Goal: Information Seeking & Learning: Understand process/instructions

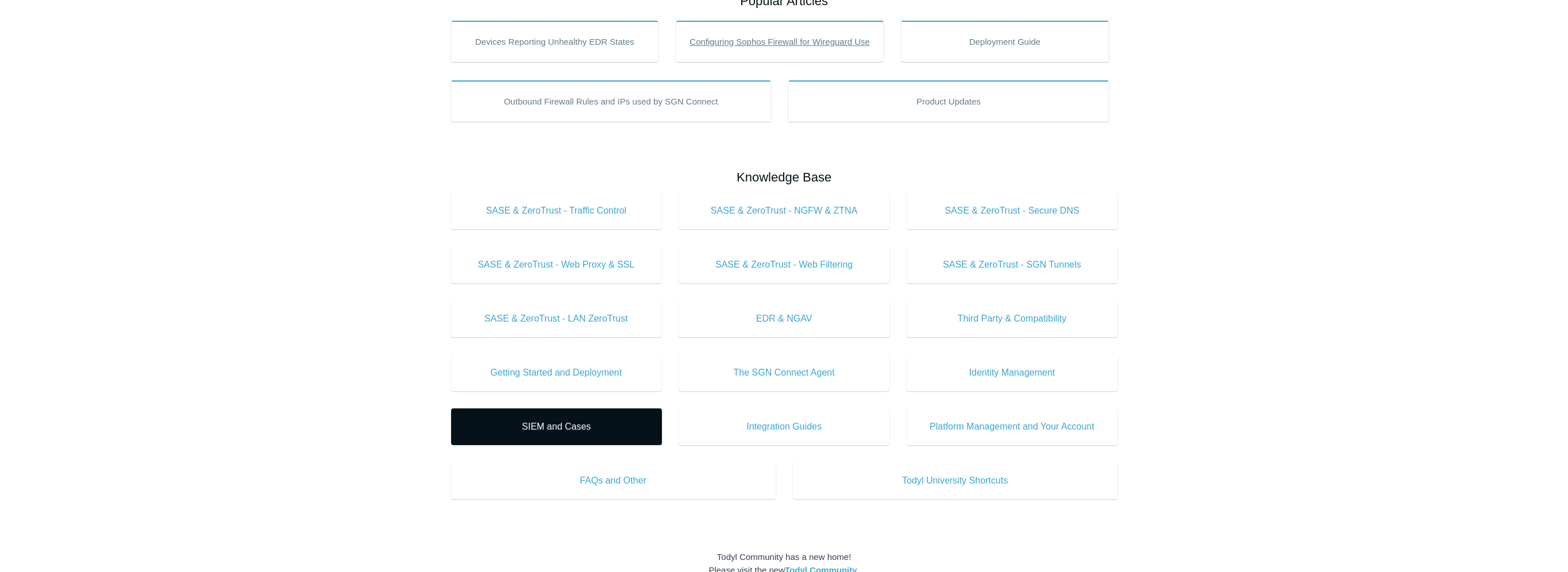
scroll to position [115, 0]
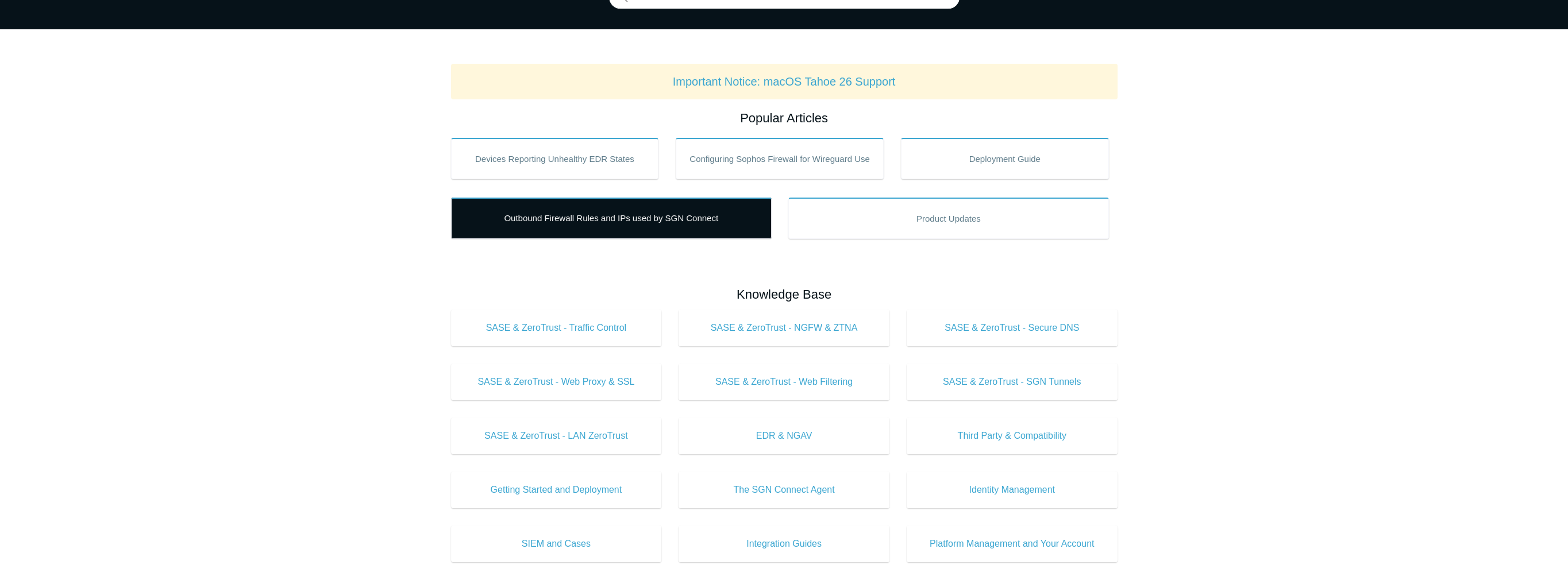
click at [612, 215] on link "Outbound Firewall Rules and IPs used by SGN Connect" at bounding box center [611, 218] width 320 height 41
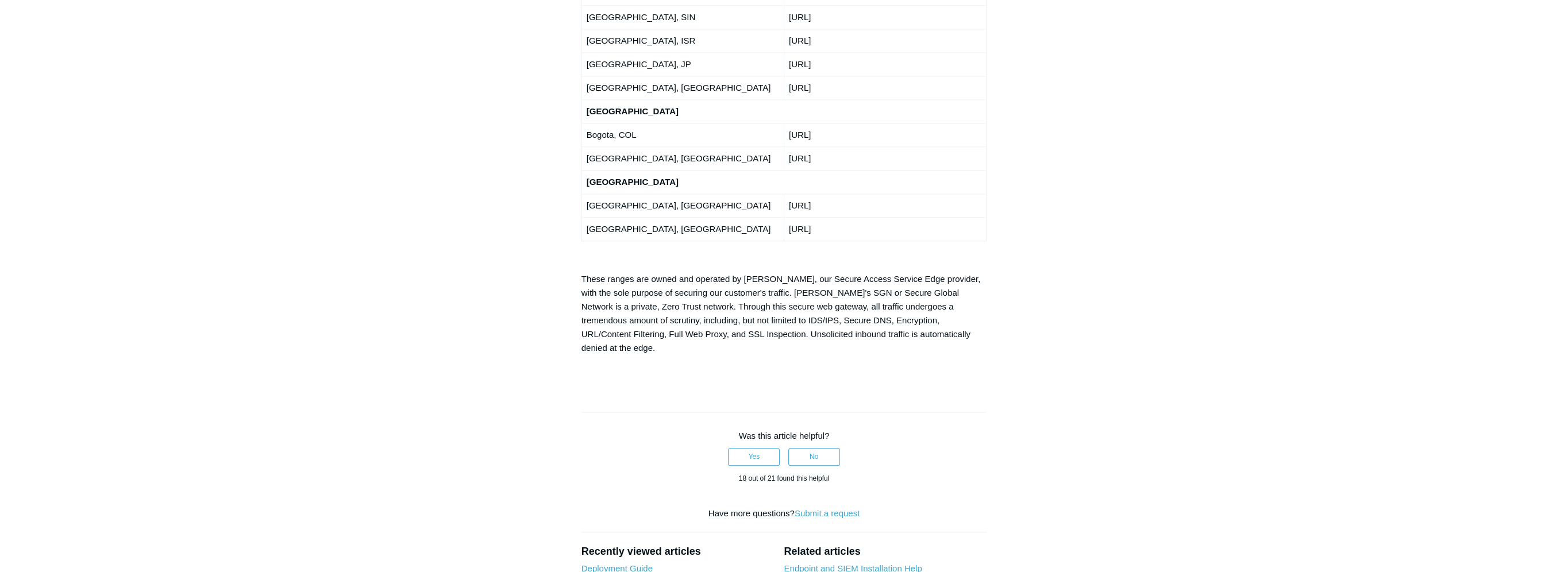
scroll to position [2404, 0]
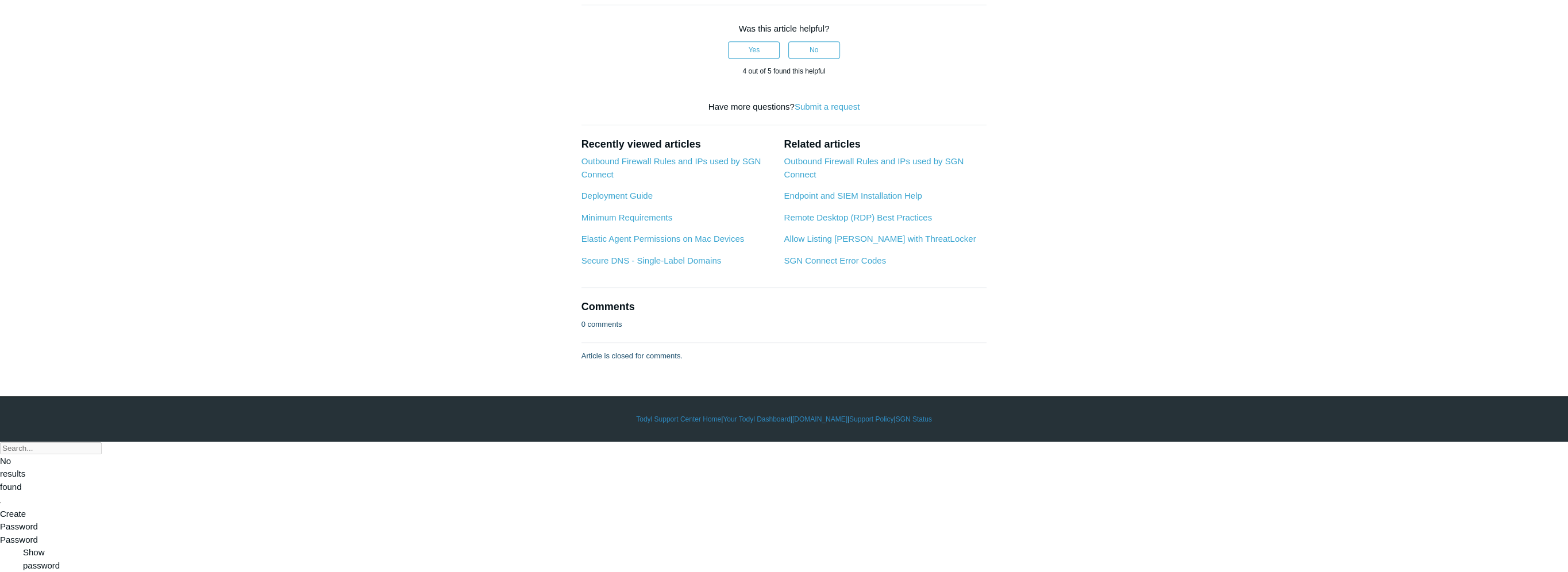
scroll to position [2260, 0]
click at [862, 244] on link "Allow Listing [PERSON_NAME] with ThreatLocker" at bounding box center [880, 239] width 192 height 10
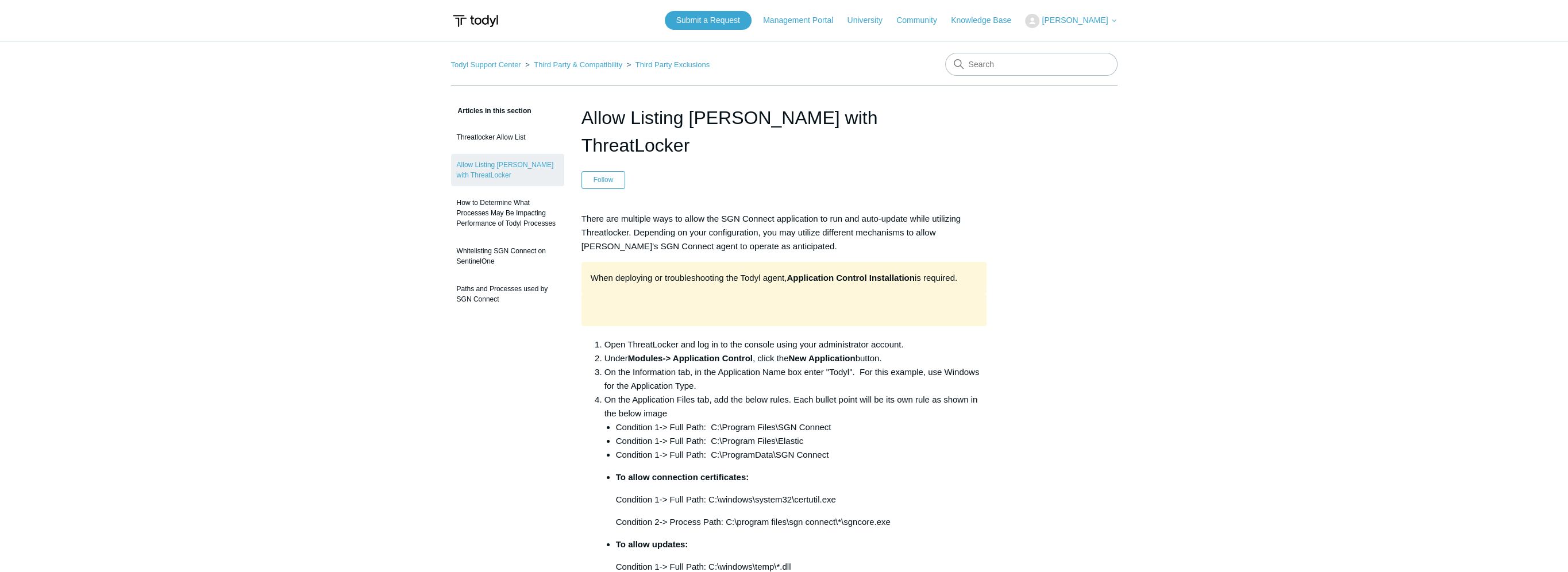
drag, startPoint x: 972, startPoint y: 210, endPoint x: 1086, endPoint y: 153, distance: 127.5
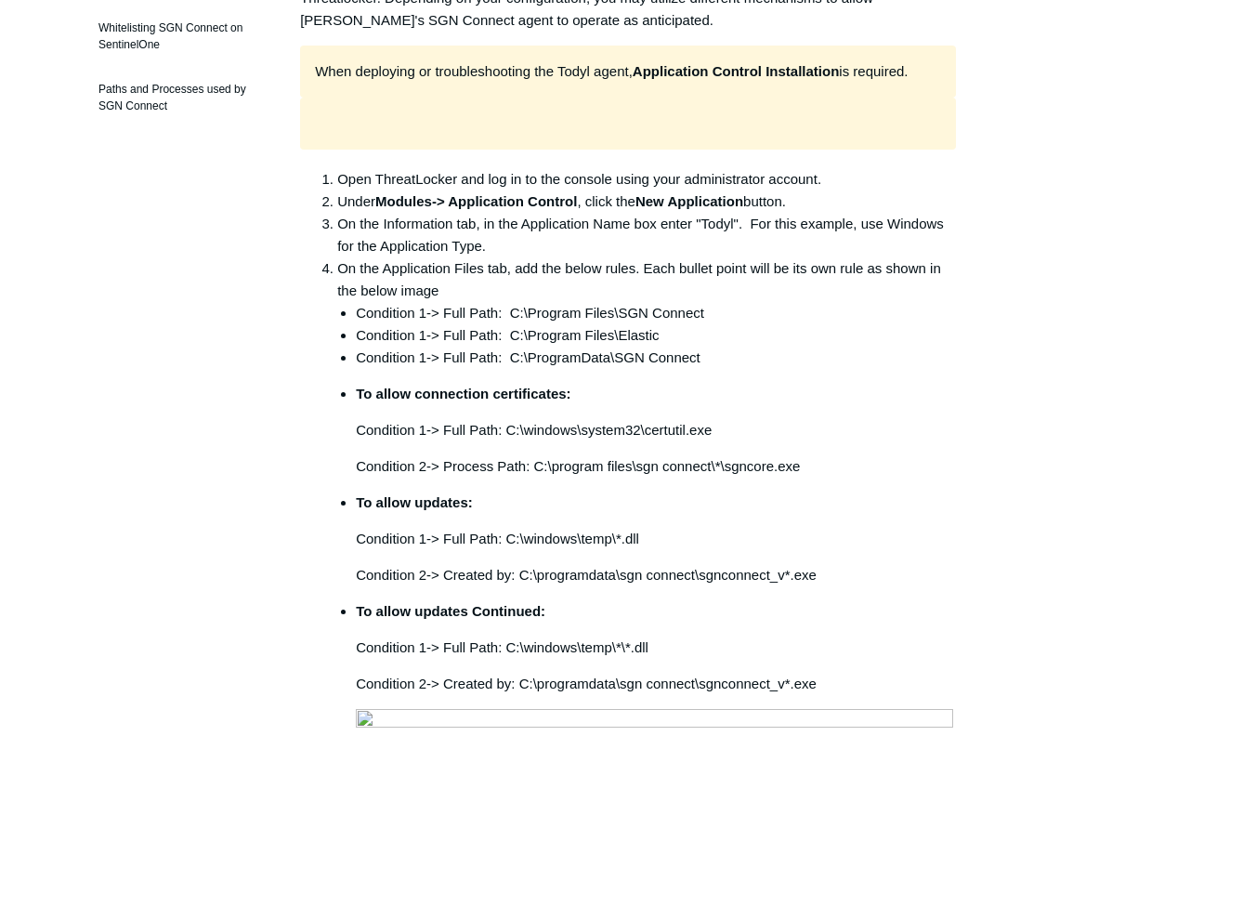
scroll to position [372, 0]
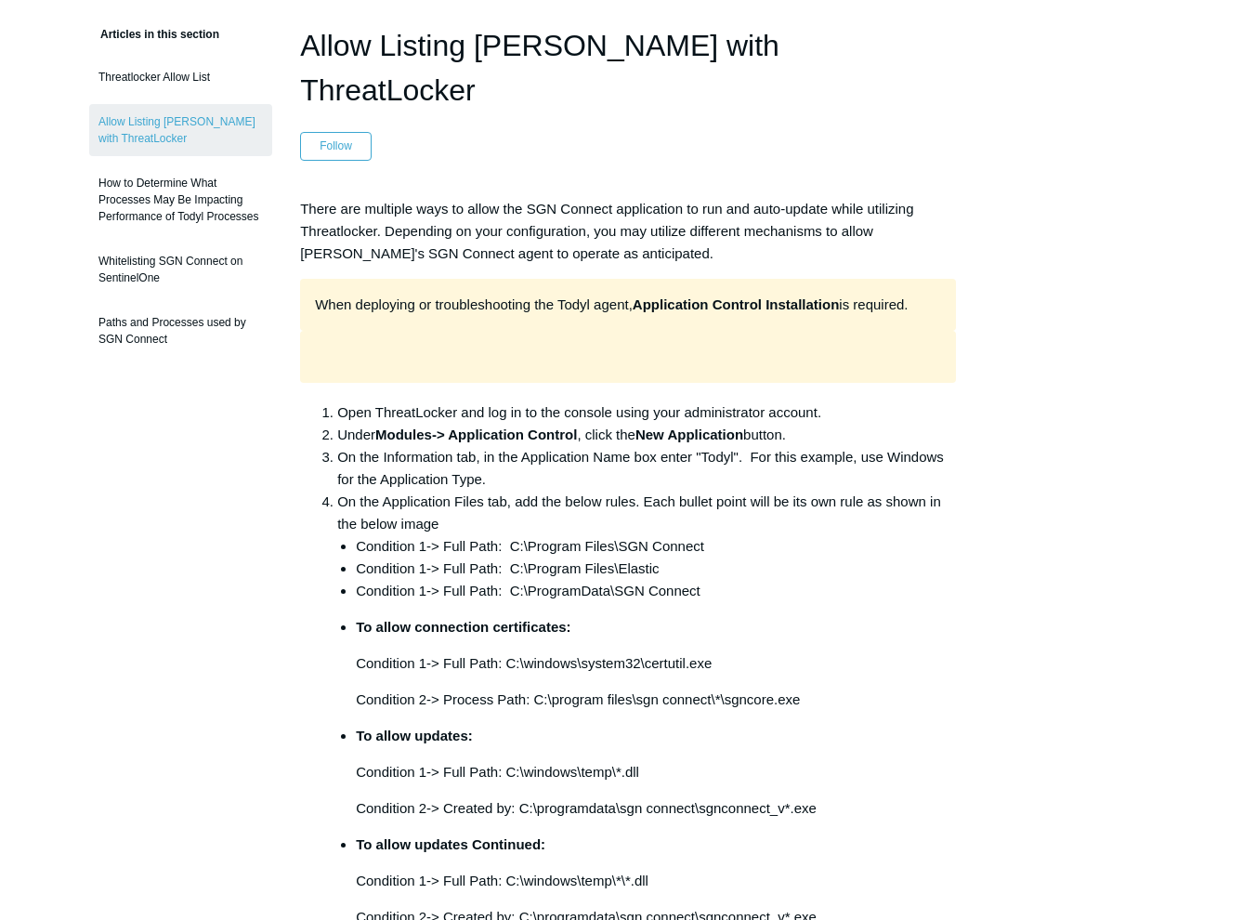
scroll to position [93, 0]
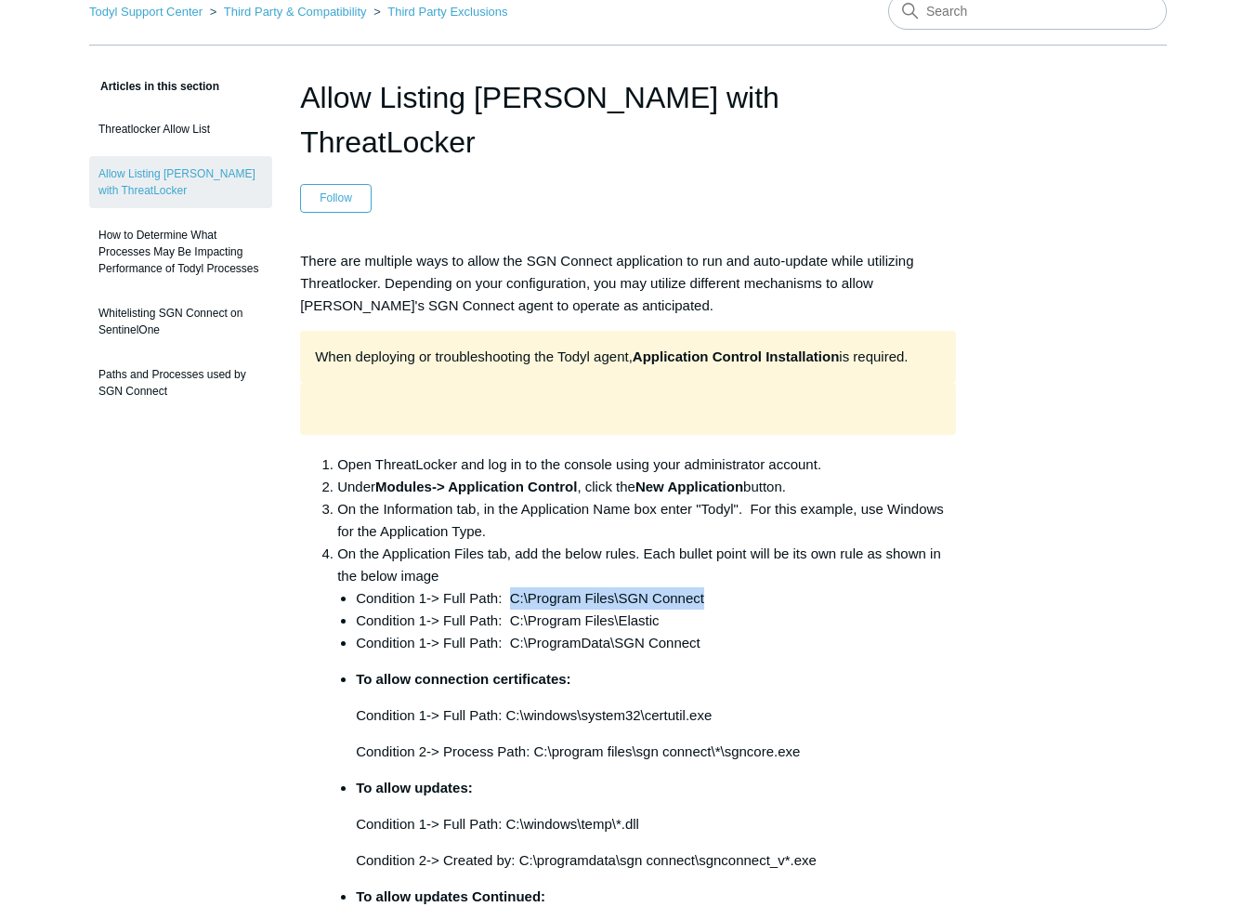
drag, startPoint x: 713, startPoint y: 554, endPoint x: 510, endPoint y: 562, distance: 203.6
click at [510, 587] on li "Condition 1-> Full Path: C:\Program Files\SGN Connect" at bounding box center [656, 598] width 600 height 22
copy li "C:\Program Files\SGN Connect"
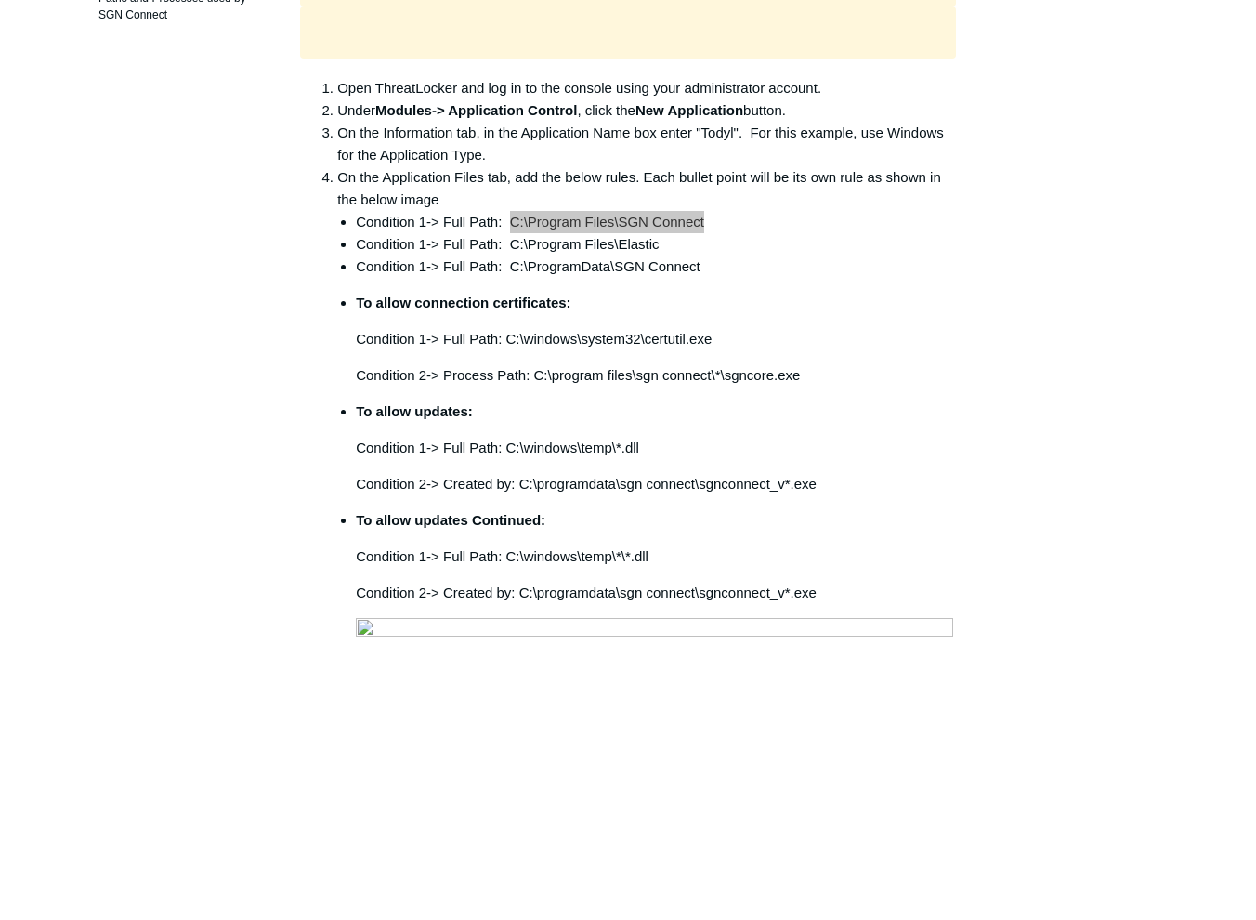
scroll to position [279, 0]
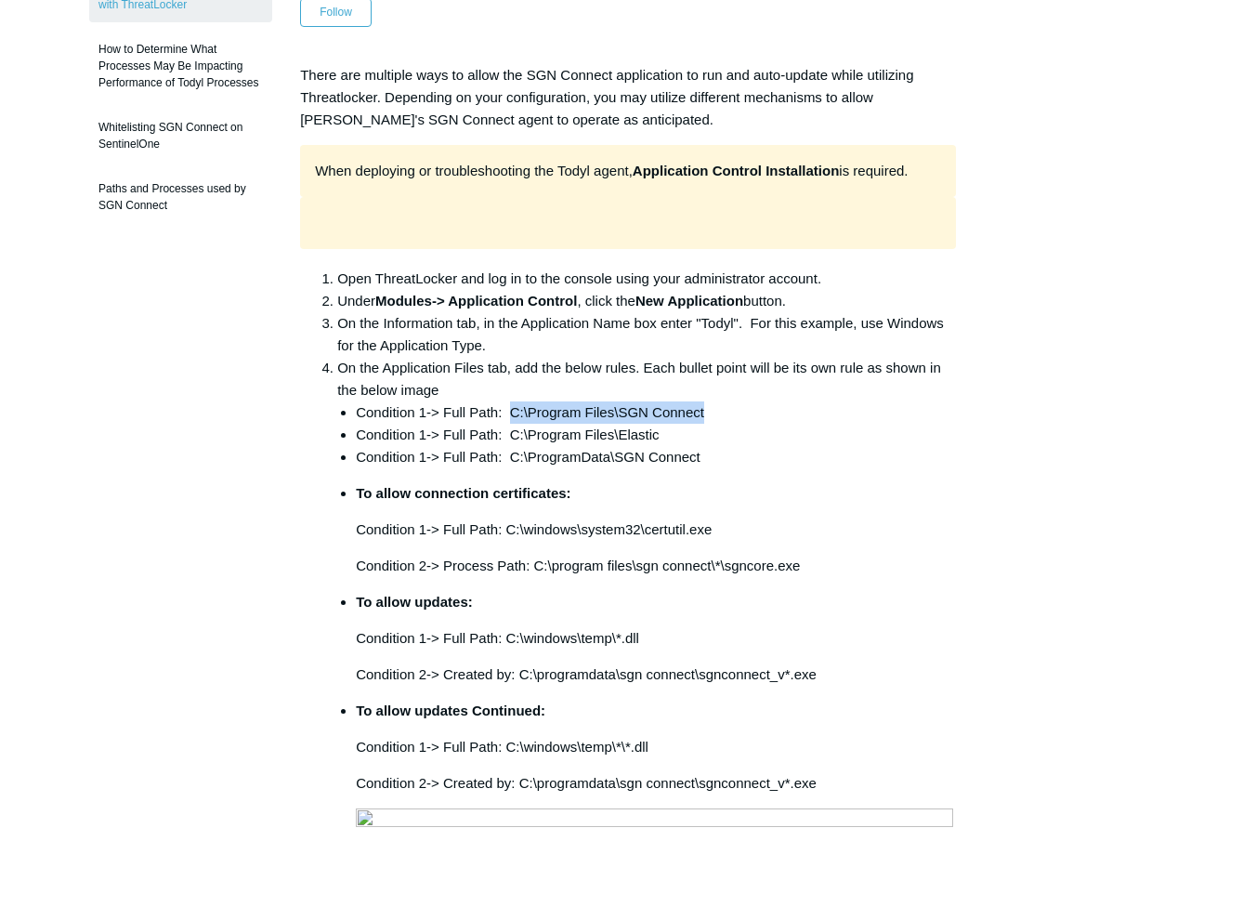
drag, startPoint x: 667, startPoint y: 375, endPoint x: 745, endPoint y: 374, distance: 78.0
click at [667, 401] on li "Condition 1-> Full Path: C:\Program Files\SGN Connect" at bounding box center [656, 412] width 600 height 22
click at [745, 401] on li "Condition 1-> Full Path: C:\Program Files\SGN Connect" at bounding box center [656, 412] width 600 height 22
drag, startPoint x: 731, startPoint y: 366, endPoint x: 509, endPoint y: 365, distance: 222.0
click at [509, 401] on li "Condition 1-> Full Path: C:\Program Files\SGN Connect" at bounding box center [656, 412] width 600 height 22
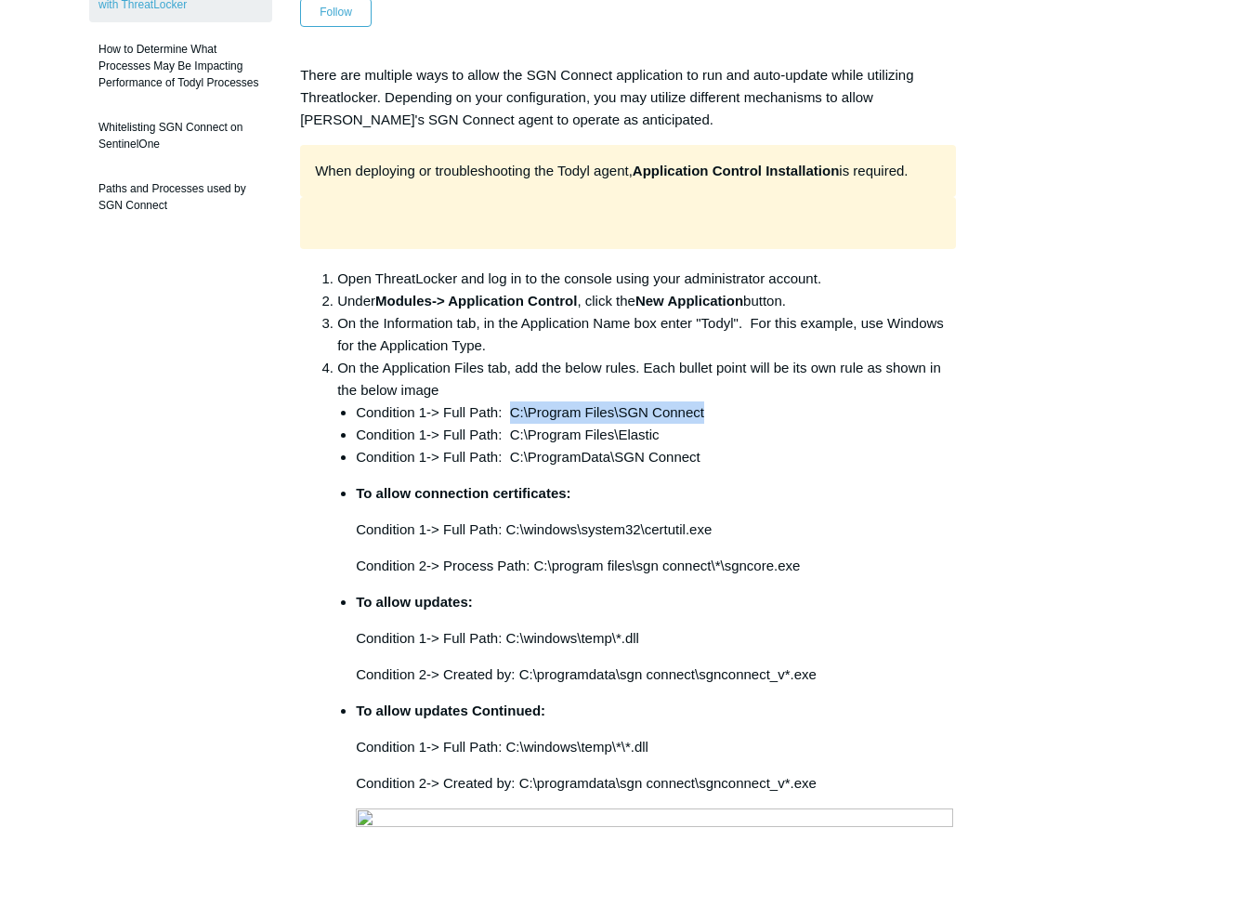
copy li "C:\Program Files\SGN Connect"
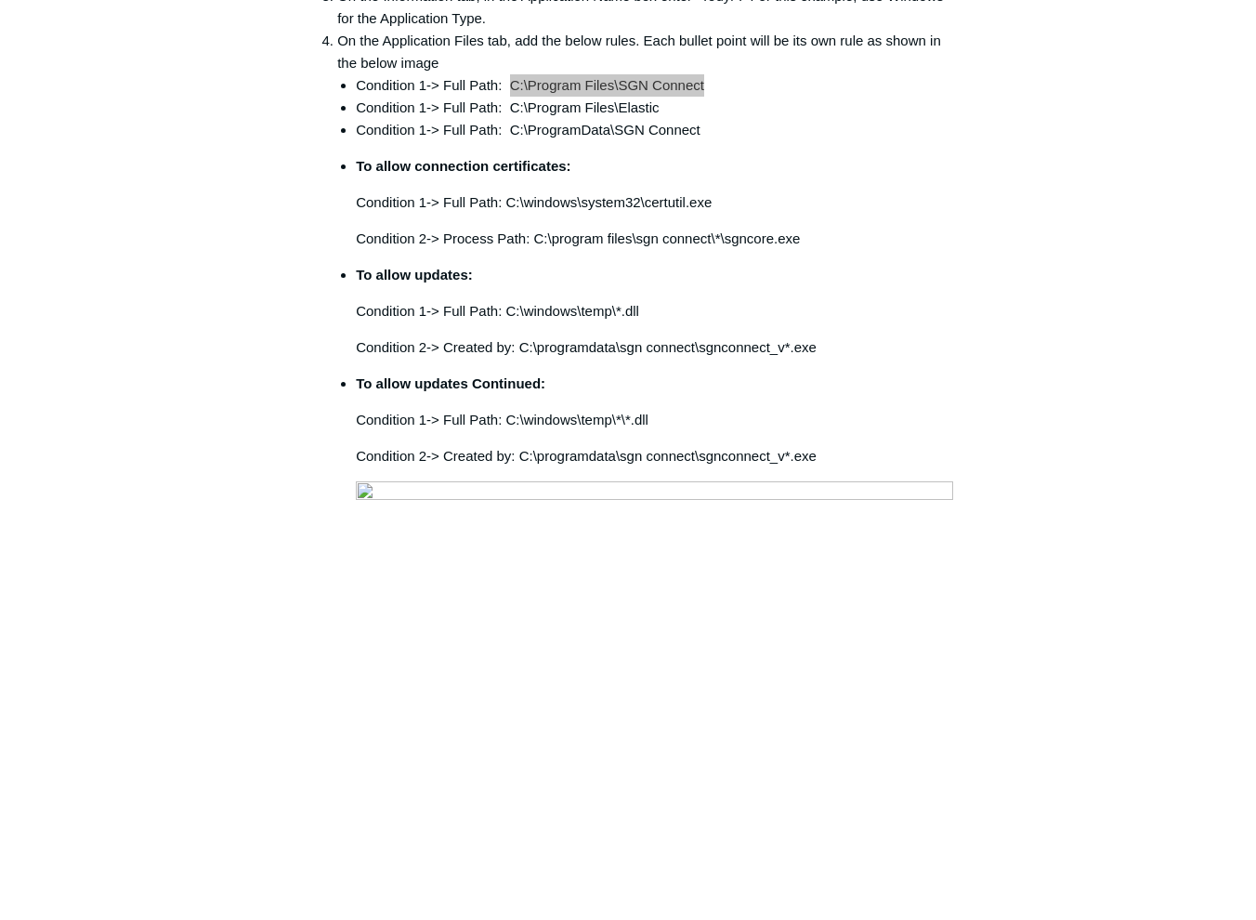
scroll to position [557, 0]
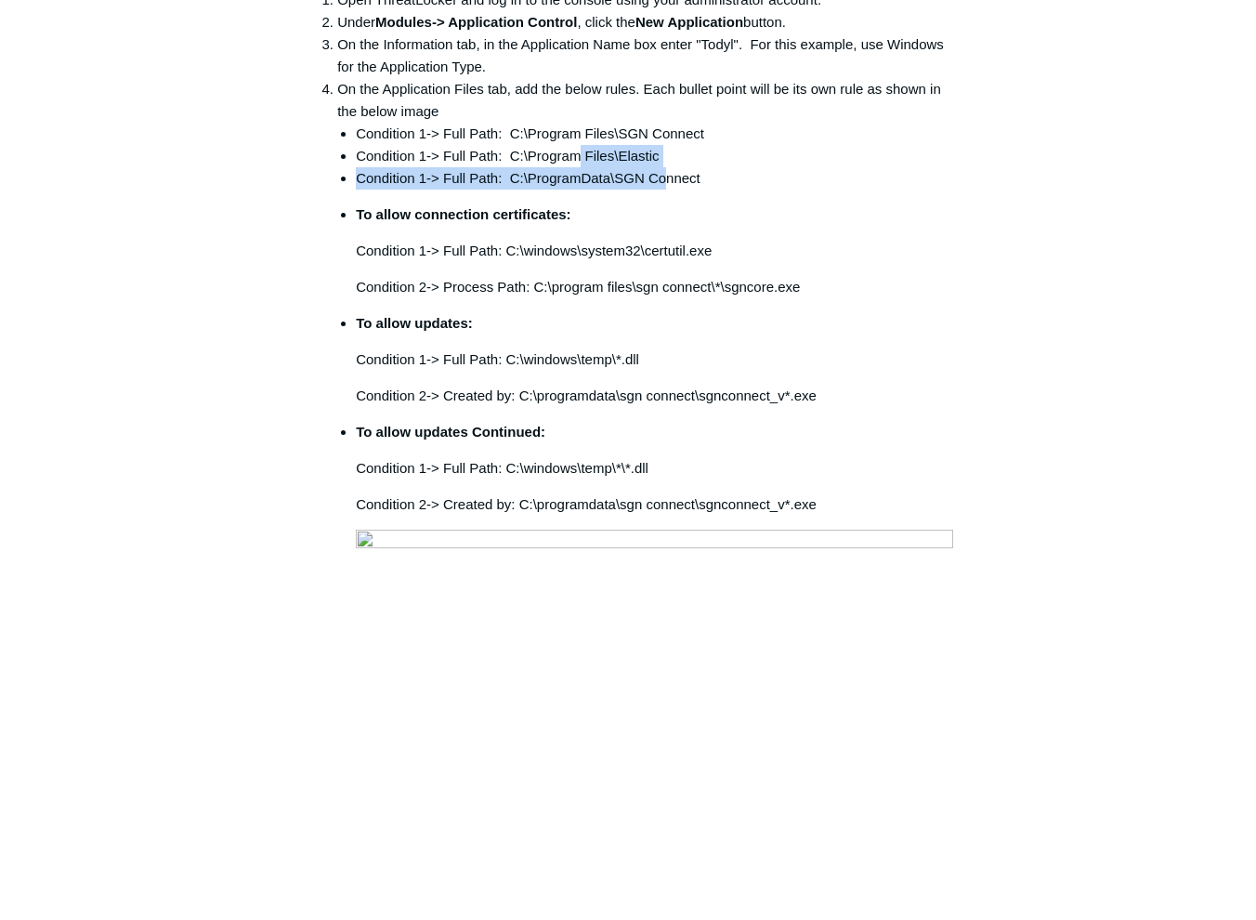
drag, startPoint x: 666, startPoint y: 124, endPoint x: 572, endPoint y: 119, distance: 93.9
click at [572, 123] on ul "Condition 1-> Full Path: C:\Program Files\SGN Connect Condition 1-> Full Path: …" at bounding box center [646, 574] width 619 height 903
drag, startPoint x: 572, startPoint y: 119, endPoint x: 759, endPoint y: 138, distance: 187.7
click at [759, 167] on li "Condition 1-> Full Path: C:\ProgramData\SGN Connect" at bounding box center [656, 178] width 600 height 22
drag, startPoint x: 670, startPoint y: 108, endPoint x: 509, endPoint y: 104, distance: 160.7
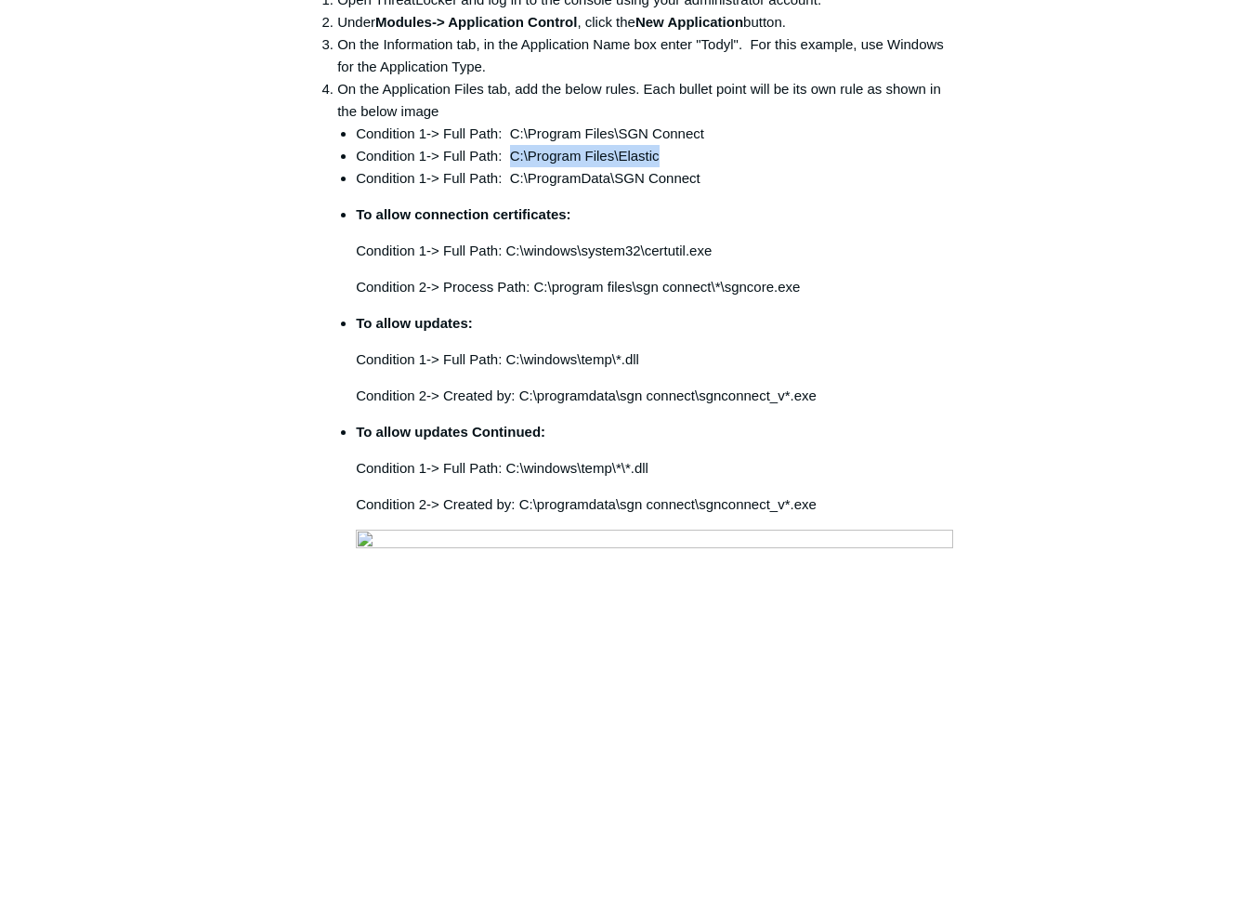
click at [509, 145] on li "Condition 1-> Full Path: C:\Program Files\Elastic" at bounding box center [656, 156] width 600 height 22
copy li "C:\Program Files\Elastic"
drag, startPoint x: 709, startPoint y: 134, endPoint x: 508, endPoint y: 137, distance: 200.7
click at [508, 167] on li "Condition 1-> Full Path: C:\ProgramData\SGN Connect" at bounding box center [656, 178] width 600 height 22
copy li "C:\ProgramData\SGN Connect"
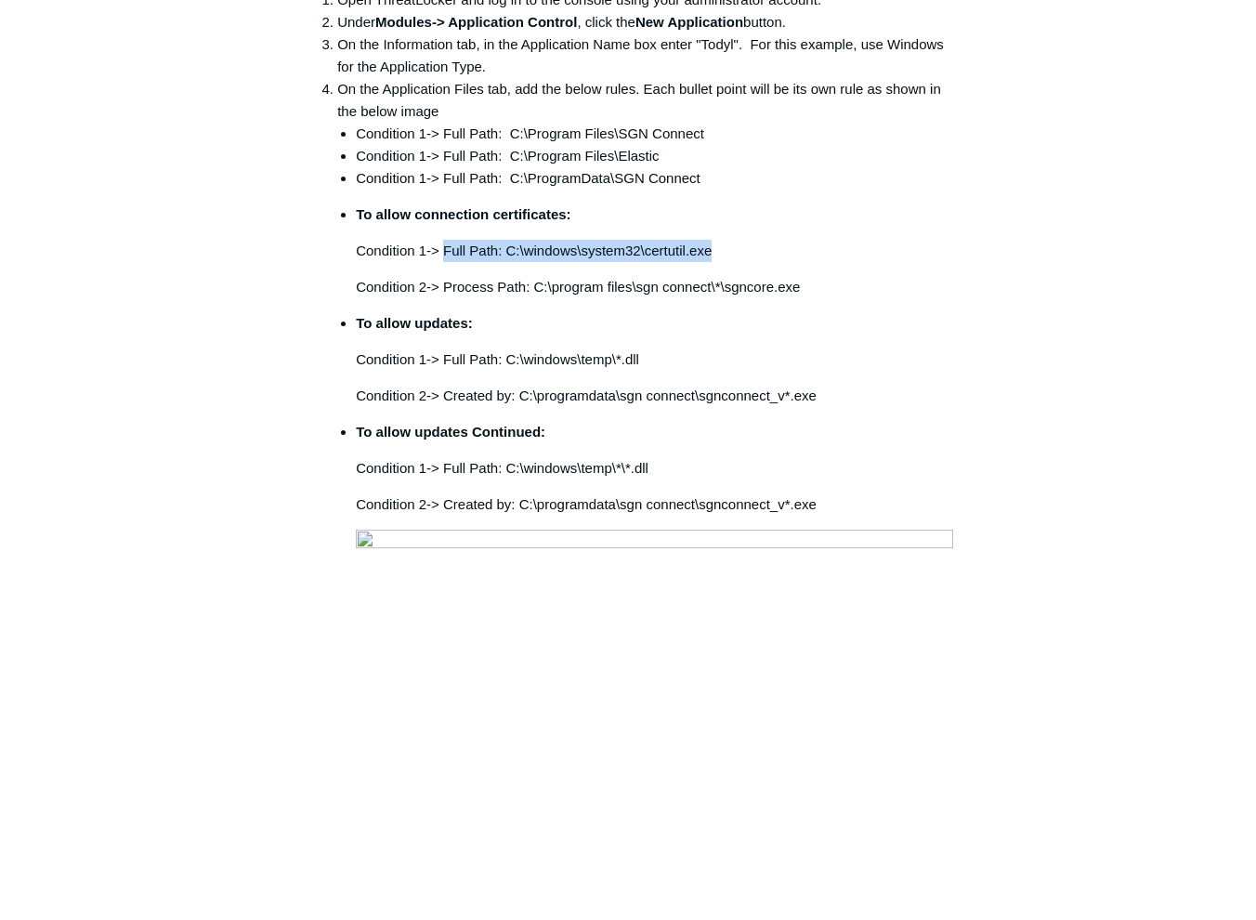
drag, startPoint x: 443, startPoint y: 202, endPoint x: 709, endPoint y: 203, distance: 265.7
click at [709, 240] on p "Condition 1-> Full Path: C:\windows\system32\certutil.exe" at bounding box center [656, 251] width 600 height 22
copy p "Full Path: C:\windows\system32\certutil.exe"
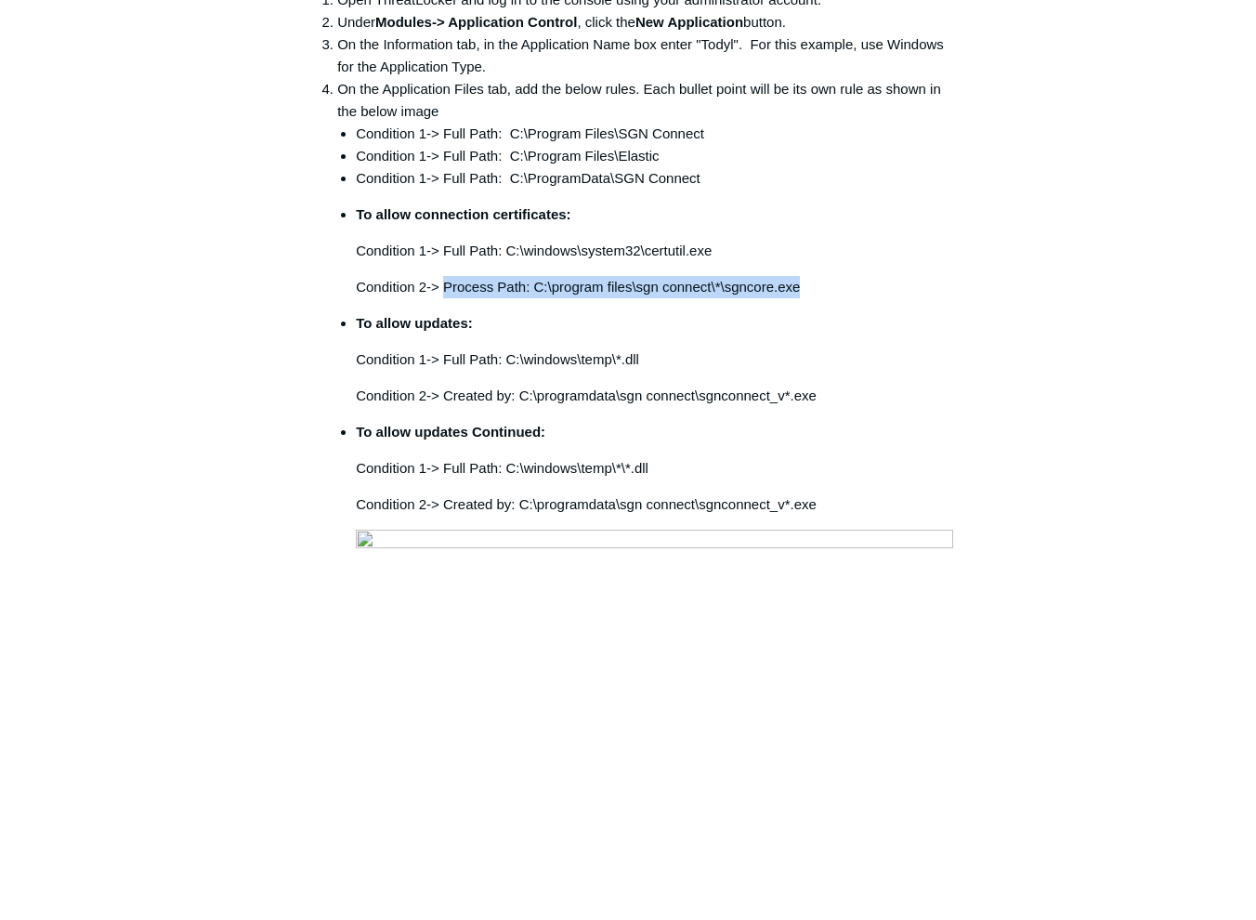
drag, startPoint x: 790, startPoint y: 243, endPoint x: 446, endPoint y: 242, distance: 344.6
click at [446, 276] on p "Condition 2-> Process Path: C:\program files\sgn connect\*\sgncore.exe" at bounding box center [656, 287] width 600 height 22
copy p "Process Path: C:\program files\sgn connect\*\sgncore.exe"
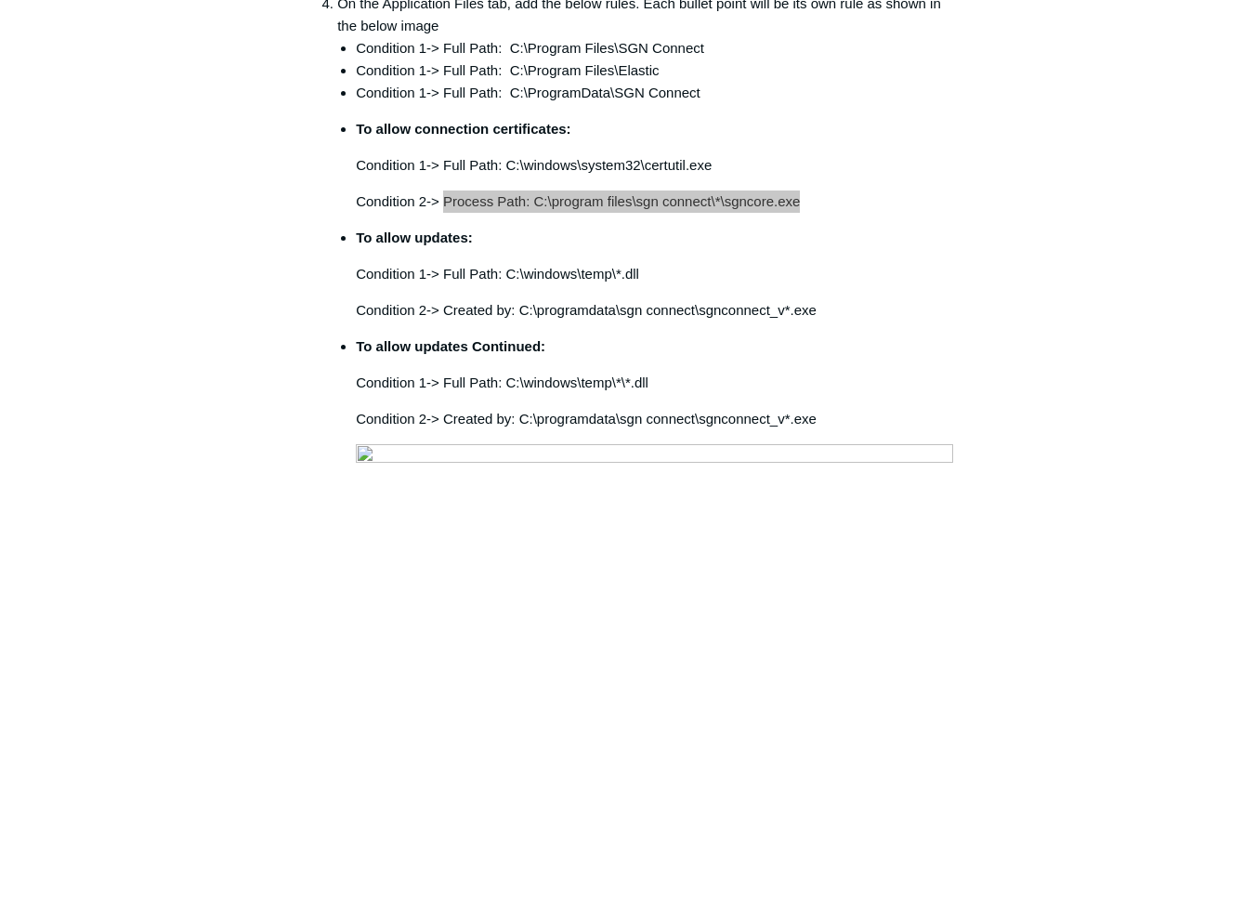
scroll to position [650, 0]
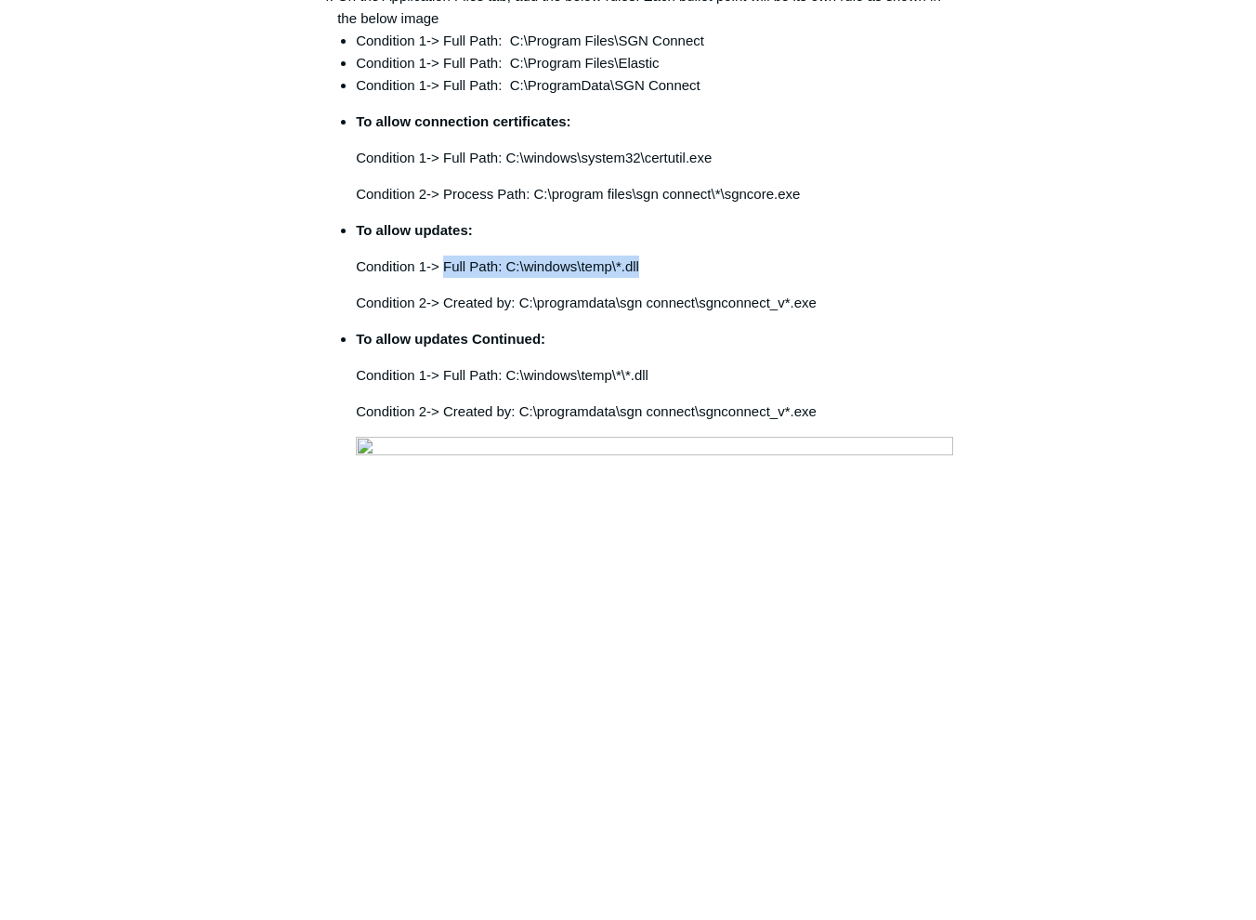
drag, startPoint x: 643, startPoint y: 218, endPoint x: 445, endPoint y: 231, distance: 198.3
click at [445, 255] on p "Condition 1-> Full Path: C:\windows\temp\*.dll" at bounding box center [656, 266] width 600 height 22
copy p "Full Path: C:\windows\temp\*.dll"
drag, startPoint x: 845, startPoint y: 253, endPoint x: 521, endPoint y: 263, distance: 324.3
click at [521, 292] on p "Condition 2-> Created by: C:\programdata\sgn connect\sgnconnect_v*.exe" at bounding box center [656, 303] width 600 height 22
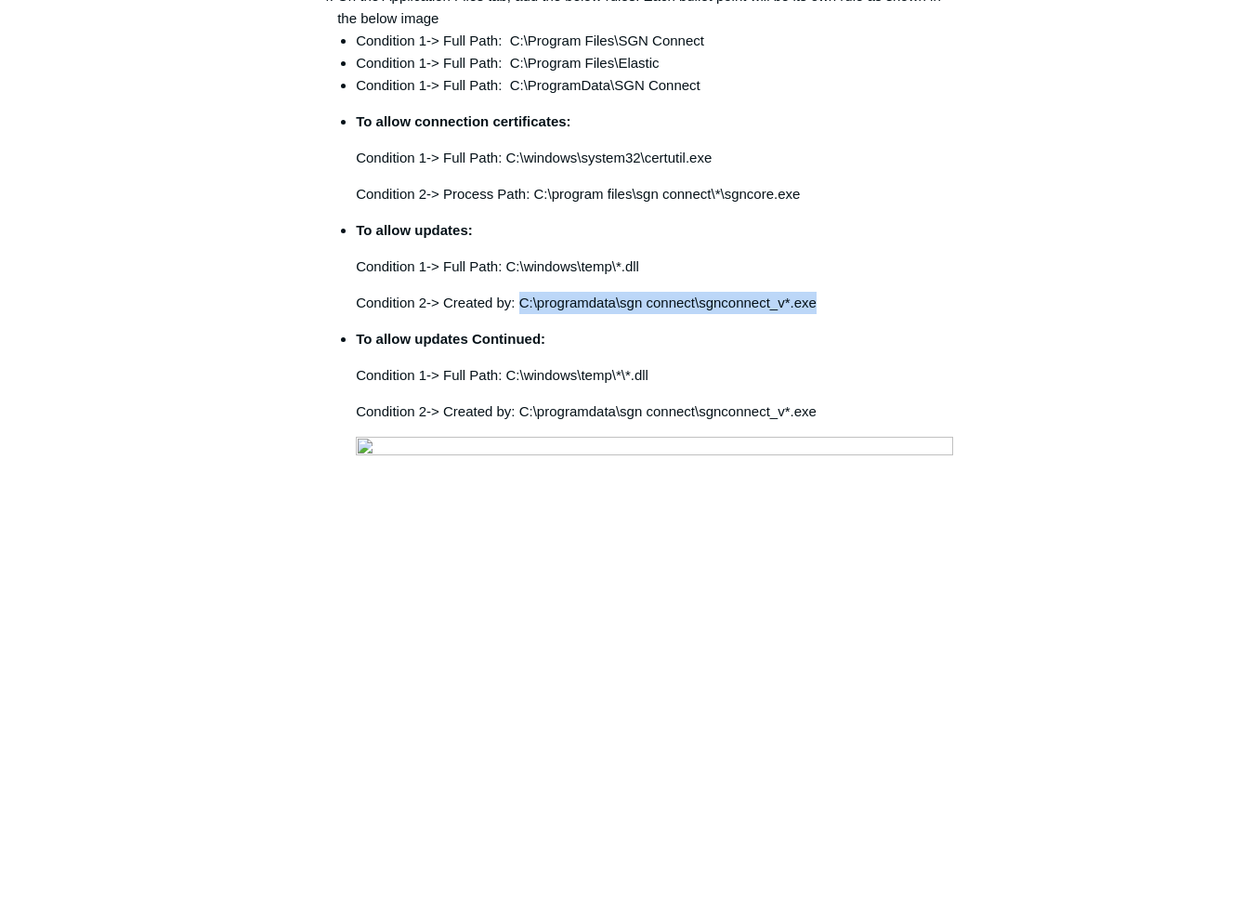
copy p "C:\programdata\sgn connect\sgnconnect_v*.exe"
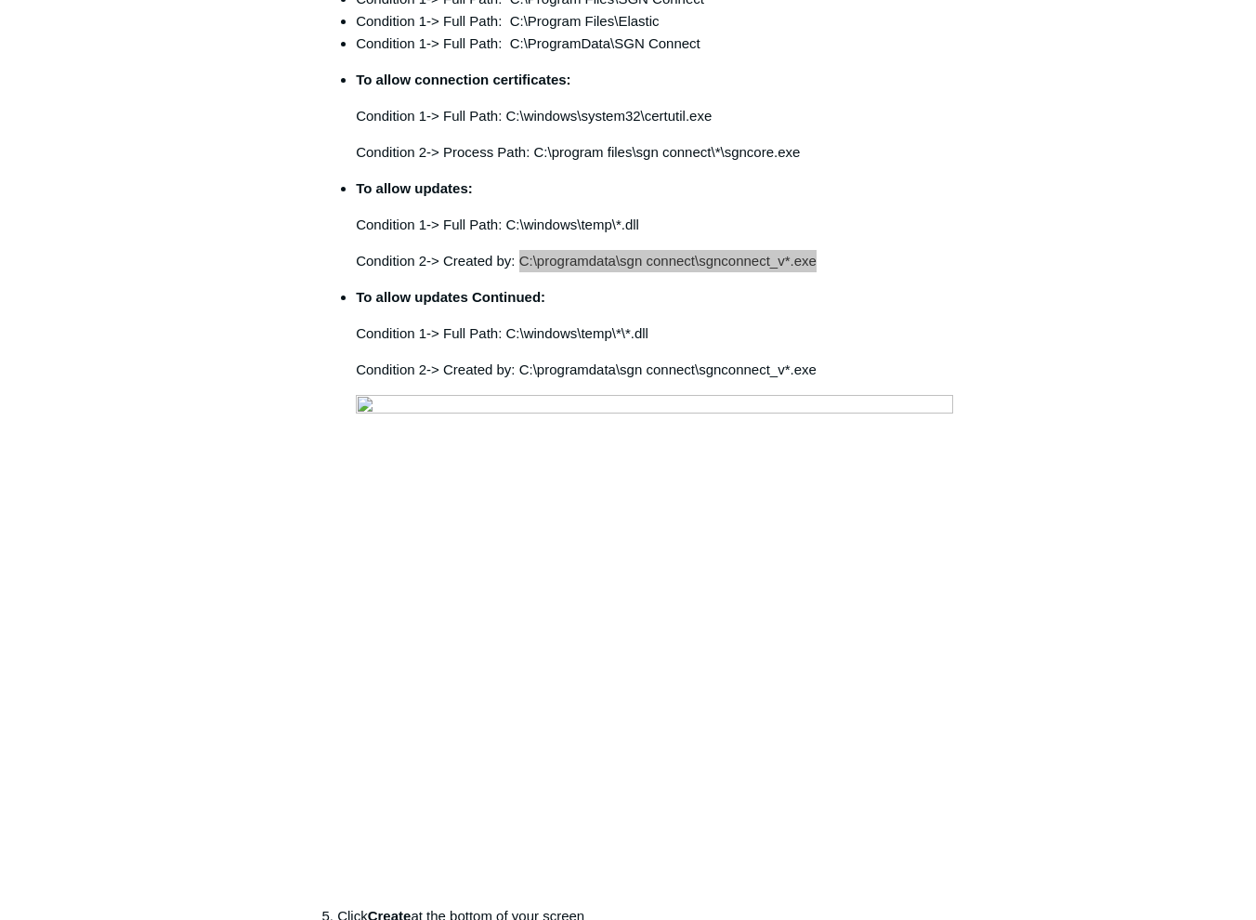
scroll to position [743, 0]
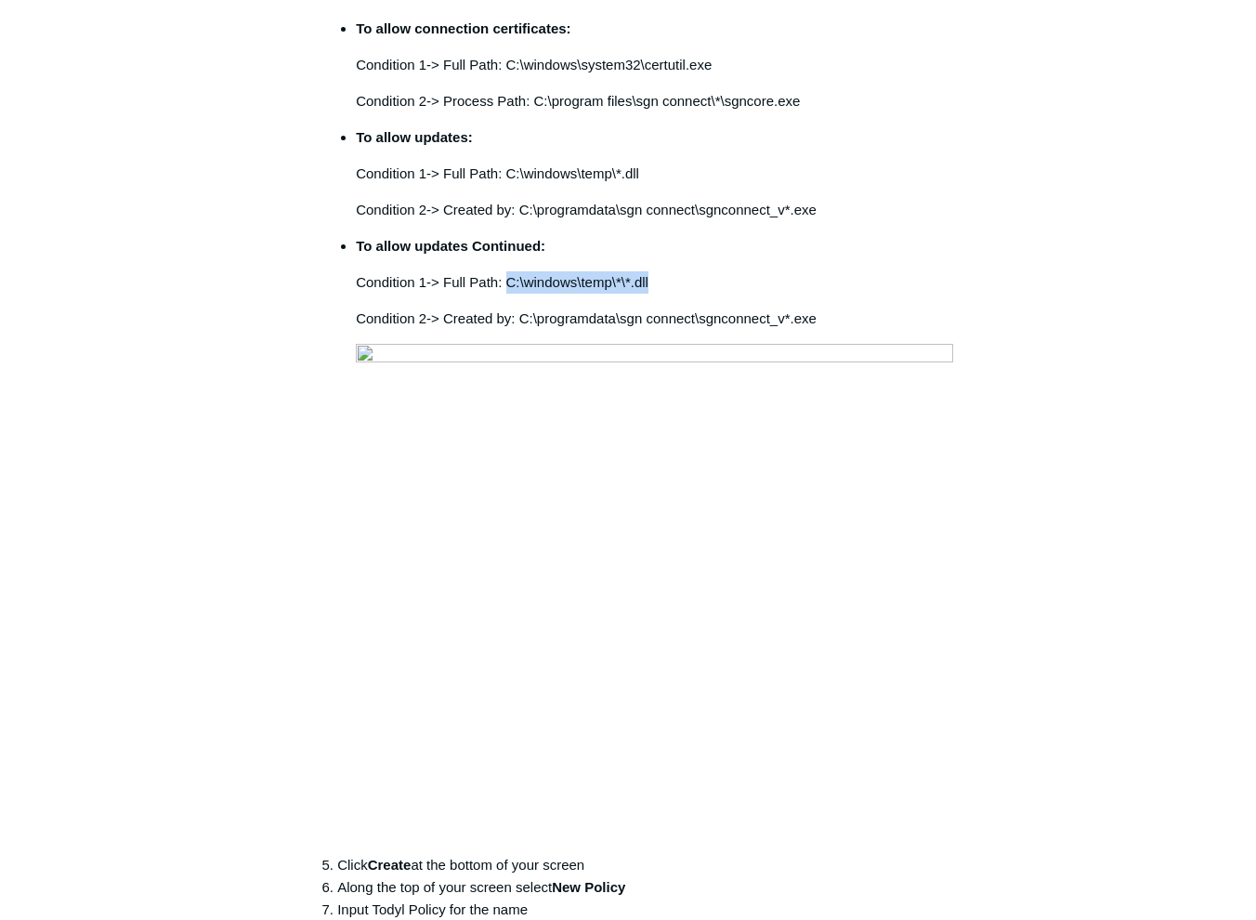
drag, startPoint x: 603, startPoint y: 238, endPoint x: 506, endPoint y: 235, distance: 96.6
click at [506, 271] on p "Condition 1-> Full Path: C:\windows\temp\*\*.dll" at bounding box center [656, 282] width 600 height 22
copy p "C:\windows\temp\*\*.dll"
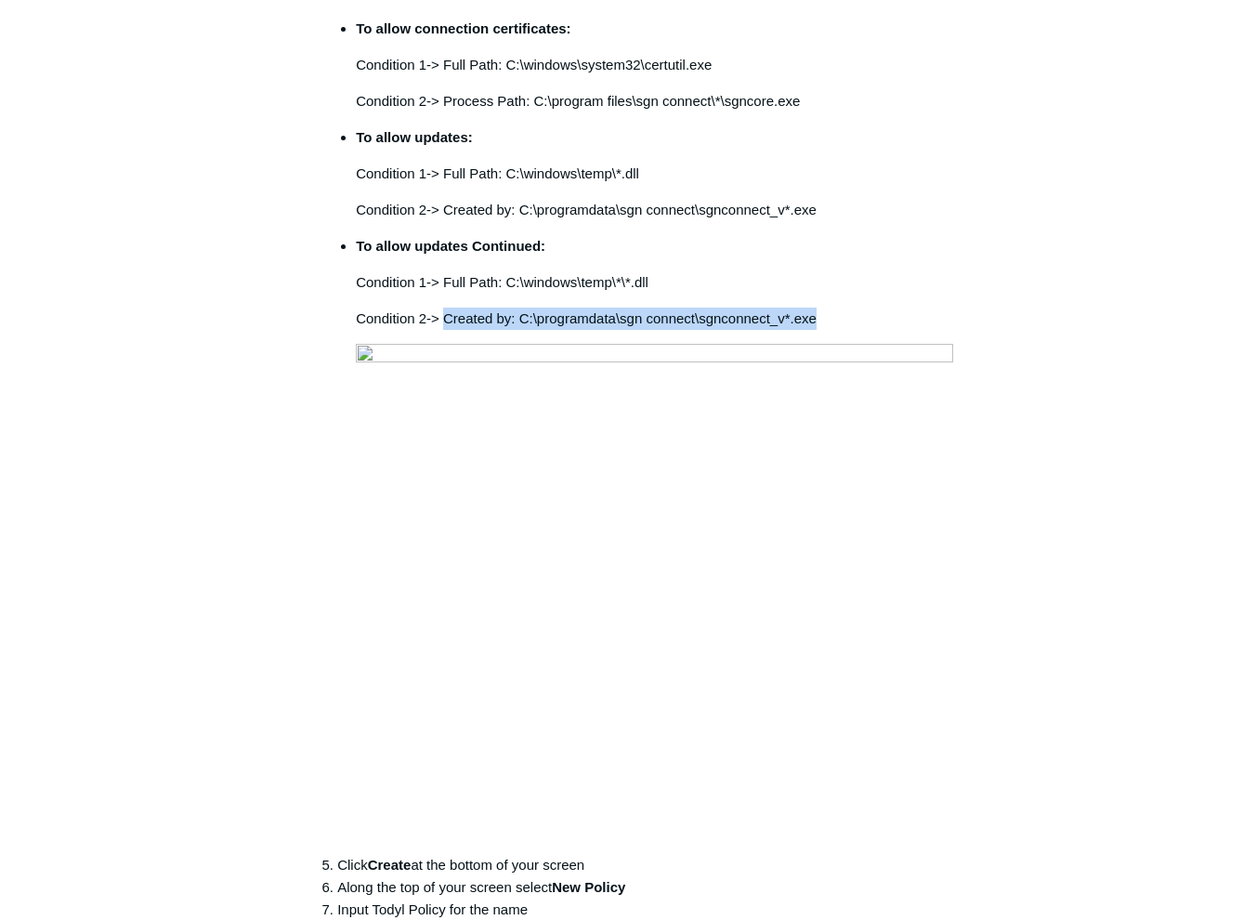
drag, startPoint x: 824, startPoint y: 274, endPoint x: 446, endPoint y: 280, distance: 378.1
click at [446, 307] on p "Condition 2-> Created by: C:\programdata\sgn connect\sgnconnect_v*.exe" at bounding box center [656, 318] width 600 height 22
drag, startPoint x: 446, startPoint y: 280, endPoint x: 516, endPoint y: 281, distance: 70.6
click at [516, 307] on p "Condition 2-> Created by: C:\programdata\sgn connect\sgnconnect_v*.exe" at bounding box center [656, 318] width 600 height 22
click at [531, 307] on p "Condition 2-> Created by: C:\programdata\sgn connect\sgnconnect_v*.exe" at bounding box center [656, 318] width 600 height 22
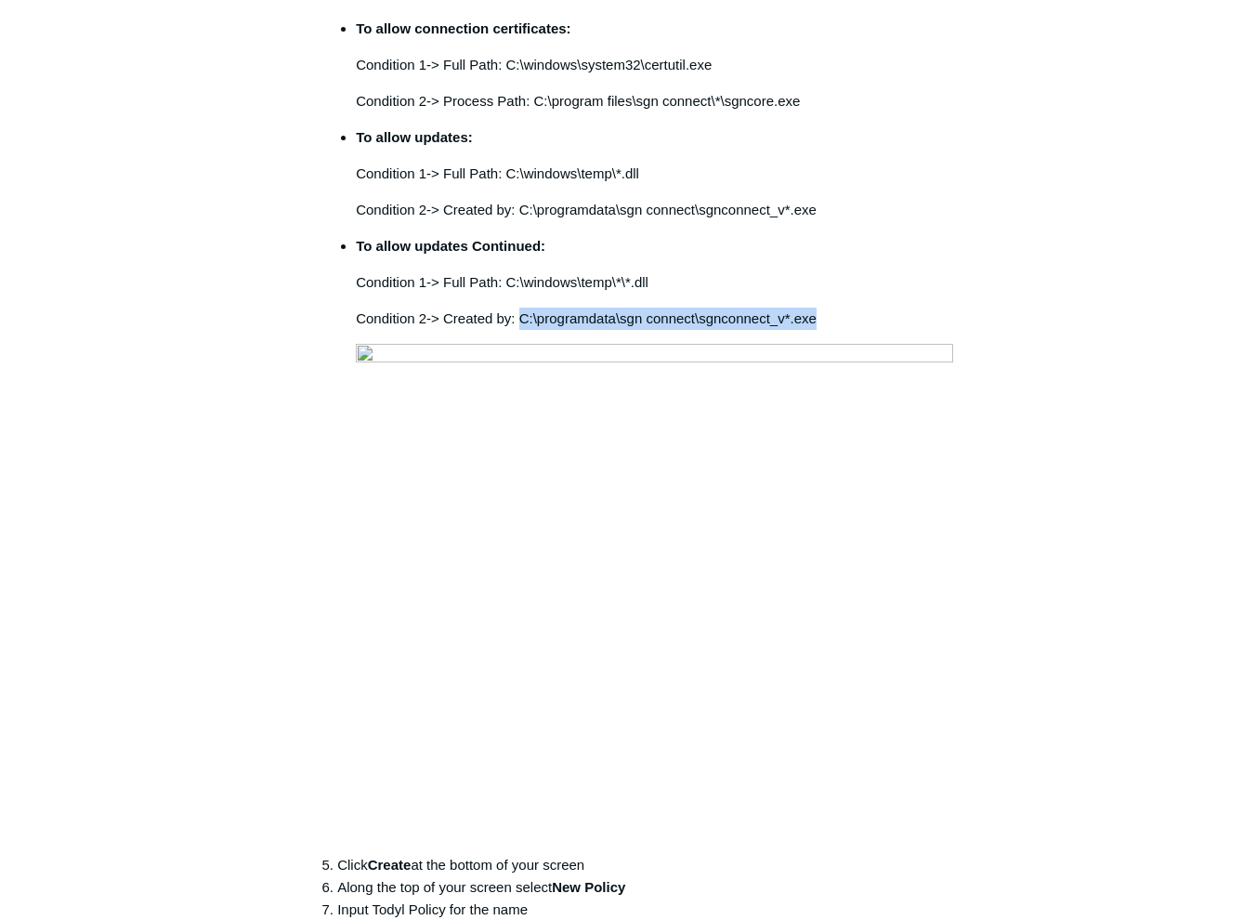
drag, startPoint x: 849, startPoint y: 280, endPoint x: 519, endPoint y: 271, distance: 329.9
click at [519, 307] on p "Condition 2-> Created by: C:\programdata\sgn connect\sgnconnect_v*.exe" at bounding box center [656, 318] width 600 height 22
copy p "C:\programdata\sgn connect\sgnconnect_v*.exe"
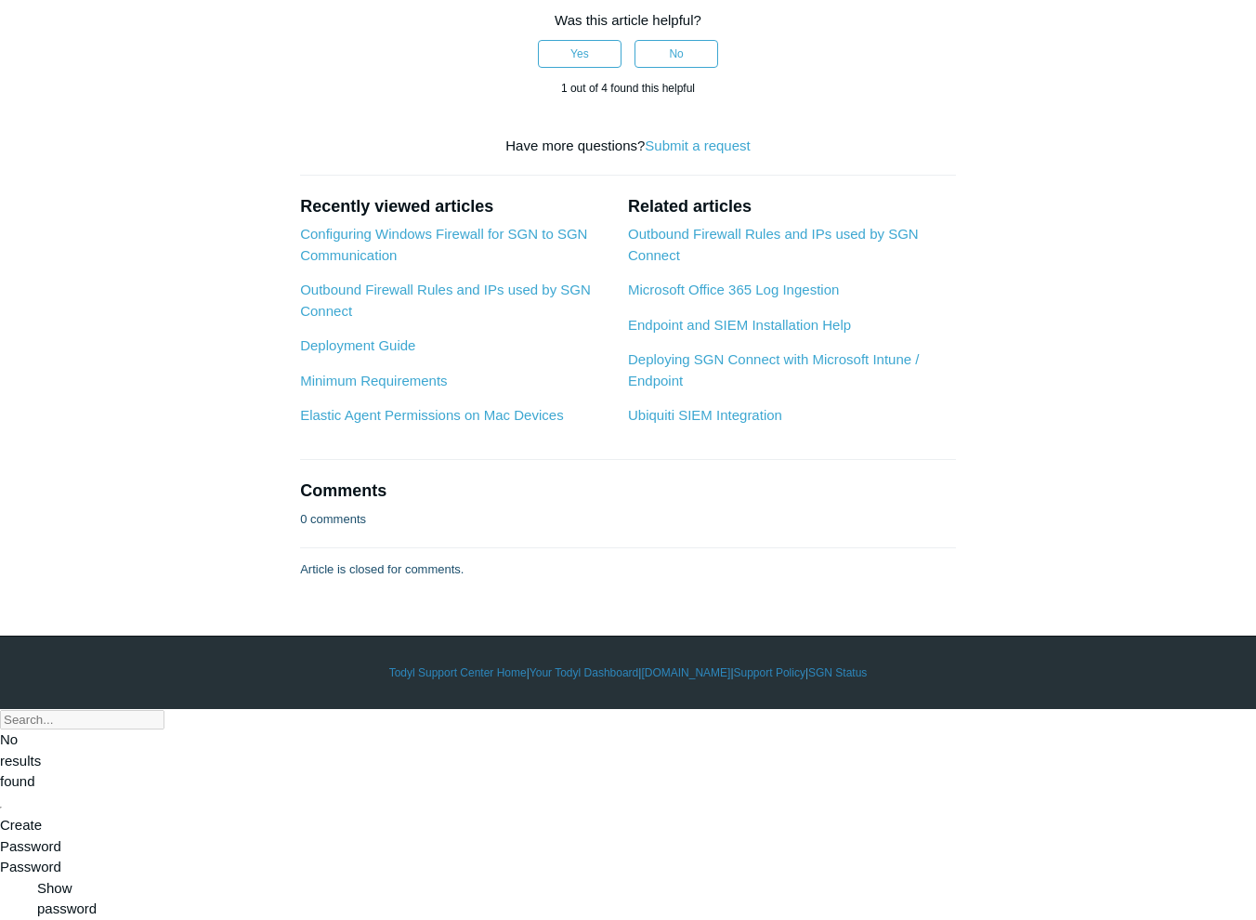
scroll to position [3247, 0]
